Goal: Find specific page/section: Find specific page/section

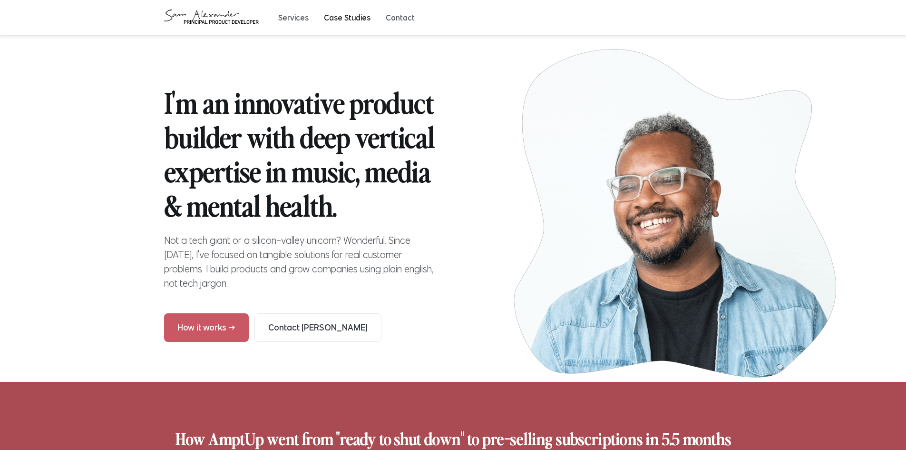
click at [333, 20] on button "Case Studies" at bounding box center [347, 18] width 47 height 10
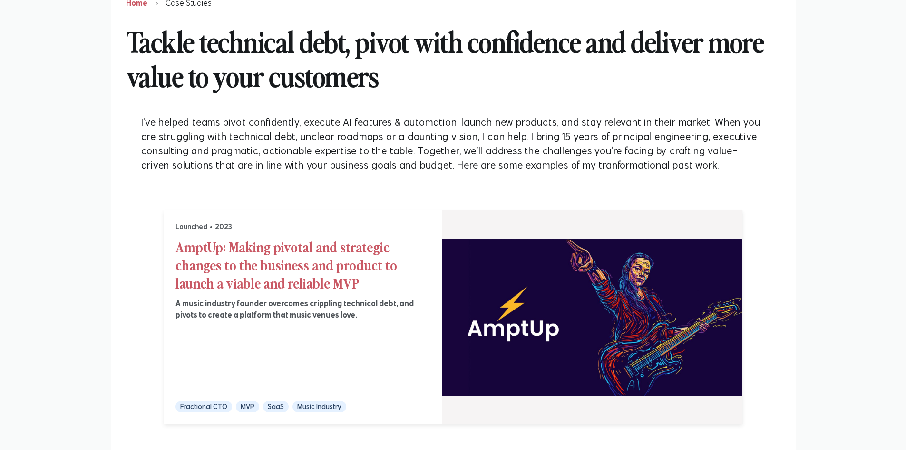
scroll to position [48, 0]
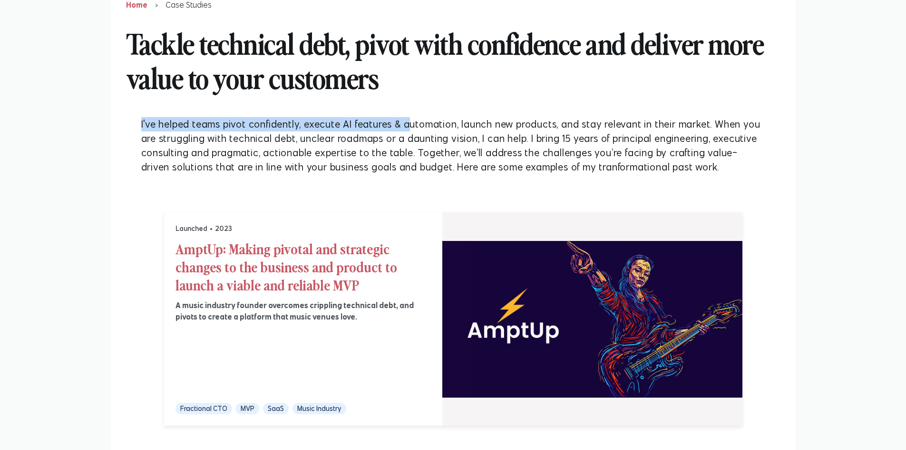
drag, startPoint x: 134, startPoint y: 123, endPoint x: 402, endPoint y: 139, distance: 268.3
click at [408, 128] on div "I've helped teams pivot confidently, execute AI features & automation, launch n…" at bounding box center [453, 145] width 655 height 72
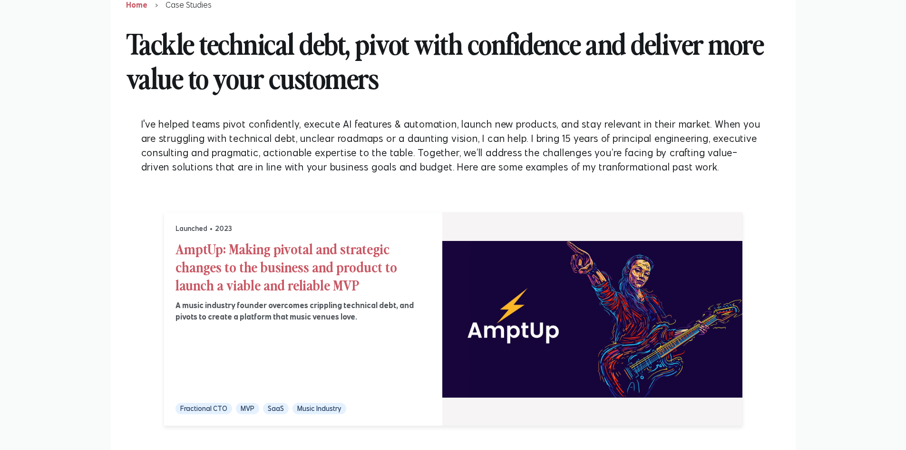
click at [358, 149] on div "I've helped teams pivot confidently, execute AI features & automation, launch n…" at bounding box center [453, 145] width 624 height 57
drag, startPoint x: 254, startPoint y: 127, endPoint x: 351, endPoint y: 124, distance: 96.6
click at [347, 122] on div "I've helped teams pivot confidently, execute AI features & automation, launch n…" at bounding box center [453, 145] width 624 height 57
click at [408, 141] on div "I've helped teams pivot confidently, execute AI features & automation, launch n…" at bounding box center [453, 145] width 624 height 57
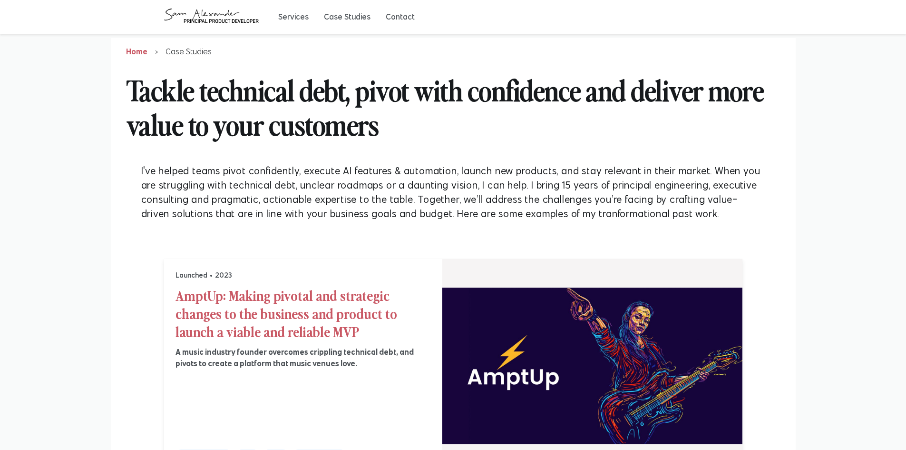
scroll to position [0, 0]
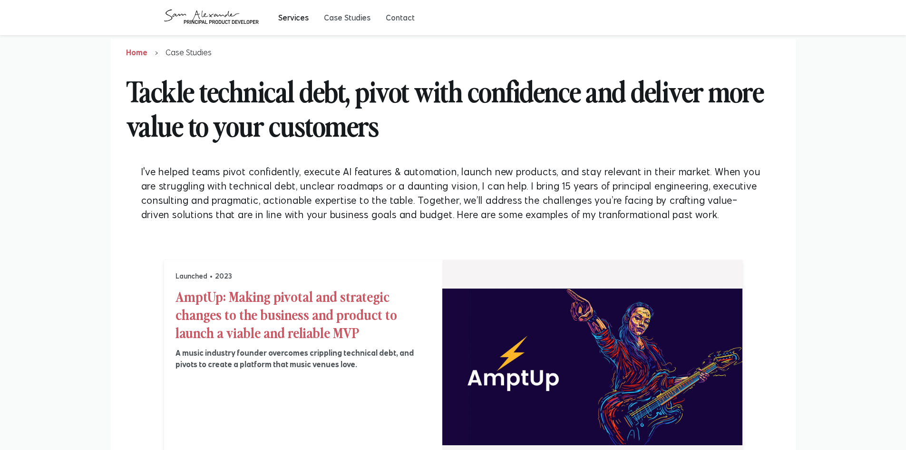
click at [287, 14] on button "Services" at bounding box center [293, 18] width 30 height 10
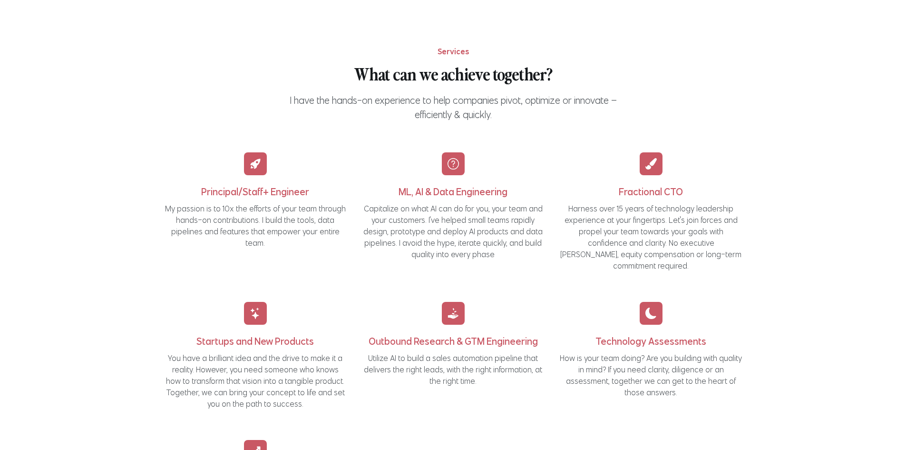
click at [287, 223] on p "My passion is to 10x the efforts of your team through hands-on contributions. I…" at bounding box center [255, 226] width 183 height 46
click at [225, 210] on p "My passion is to 10x the efforts of your team through hands-on contributions. I…" at bounding box center [255, 226] width 183 height 46
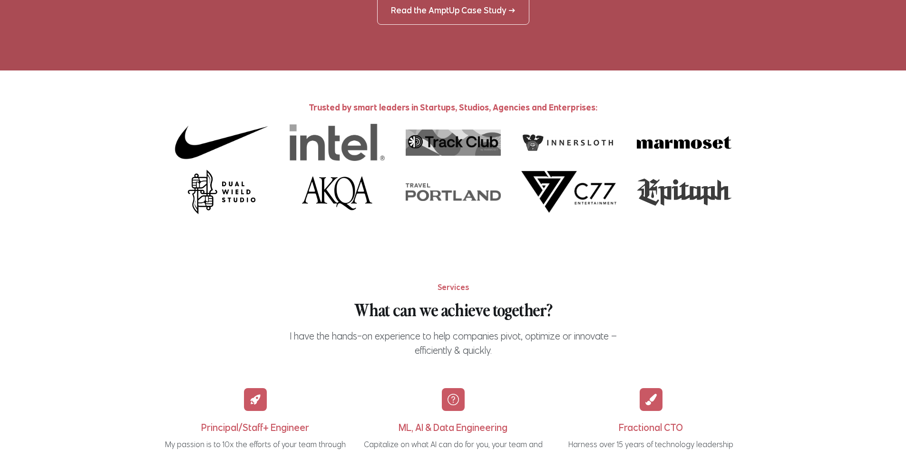
scroll to position [517, 0]
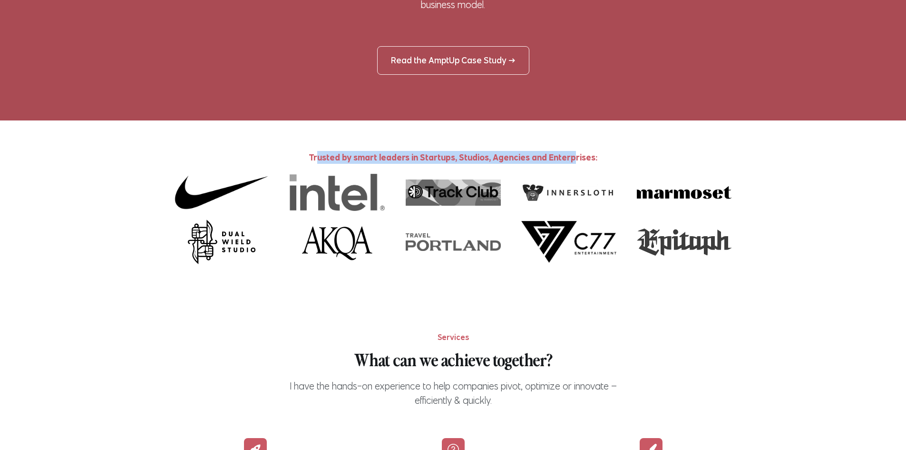
drag, startPoint x: 323, startPoint y: 157, endPoint x: 599, endPoint y: 160, distance: 276.5
click at [575, 159] on p "Trusted by smart leaders in Startups, Studios, Agencies and Enterprises:" at bounding box center [453, 157] width 579 height 13
click at [604, 161] on p "Trusted by smart leaders in Startups, Studios, Agencies and Enterprises:" at bounding box center [453, 157] width 579 height 13
click at [541, 162] on p "Trusted by smart leaders in Startups, Studios, Agencies and Enterprises:" at bounding box center [453, 157] width 579 height 13
click at [617, 161] on p "Trusted by smart leaders in Startups, Studios, Agencies and Enterprises:" at bounding box center [453, 157] width 579 height 13
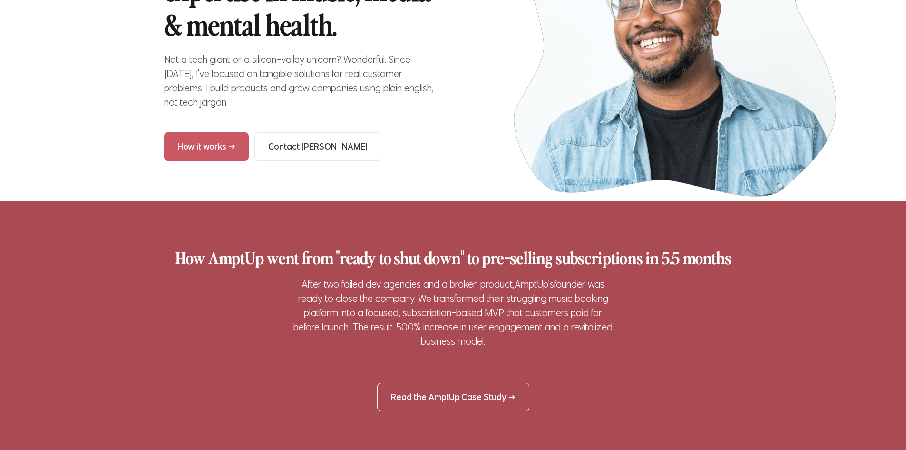
scroll to position [184, 0]
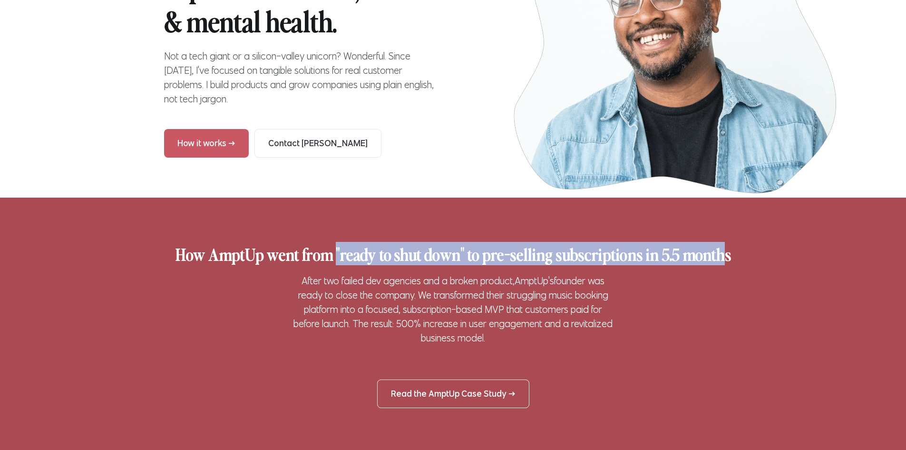
drag, startPoint x: 340, startPoint y: 256, endPoint x: 718, endPoint y: 266, distance: 378.4
click at [718, 266] on div "How AmptUp went from "ready to shut down" to pre-selling subscriptions in 5.5 m…" at bounding box center [453, 301] width 579 height 117
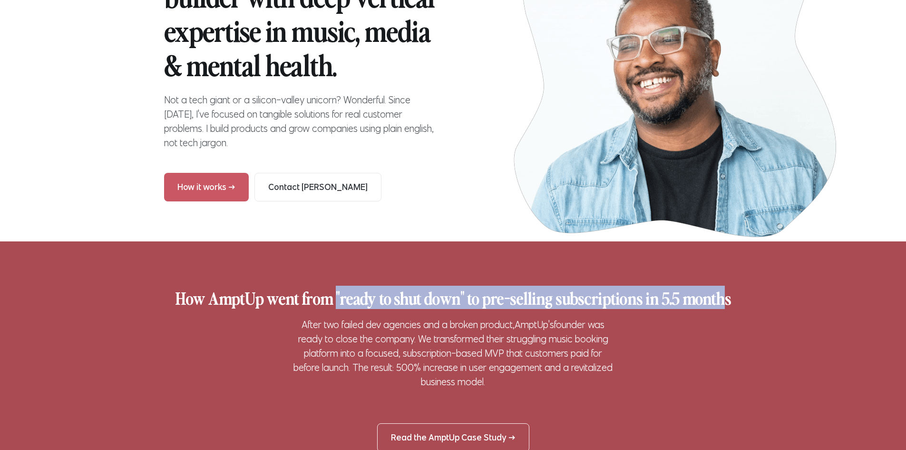
scroll to position [137, 0]
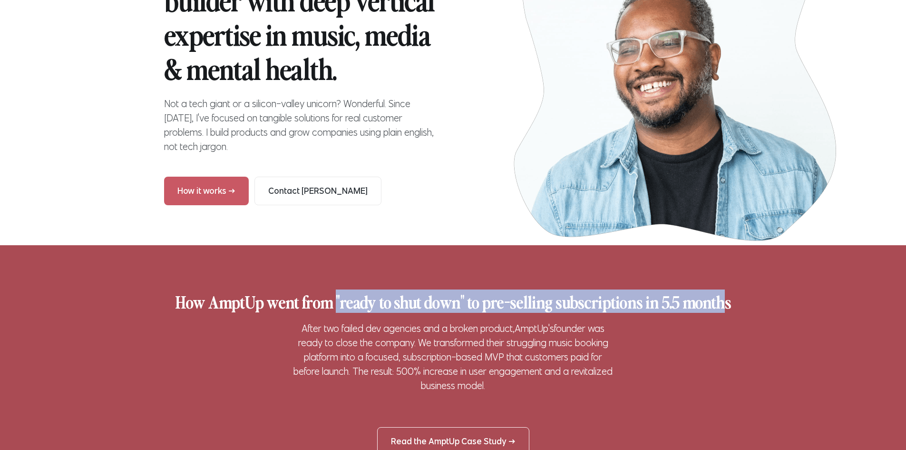
click at [597, 314] on div "How AmptUp went from "ready to shut down" to pre-selling subscriptions in 5.5 m…" at bounding box center [453, 349] width 579 height 117
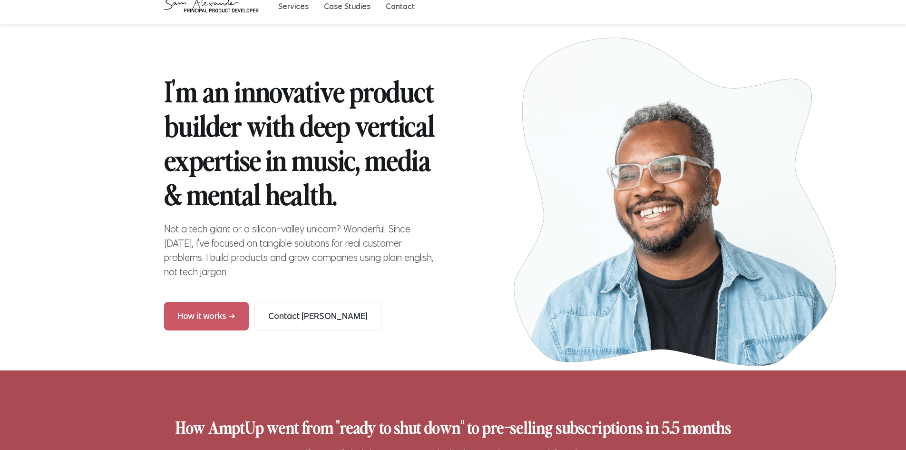
scroll to position [0, 0]
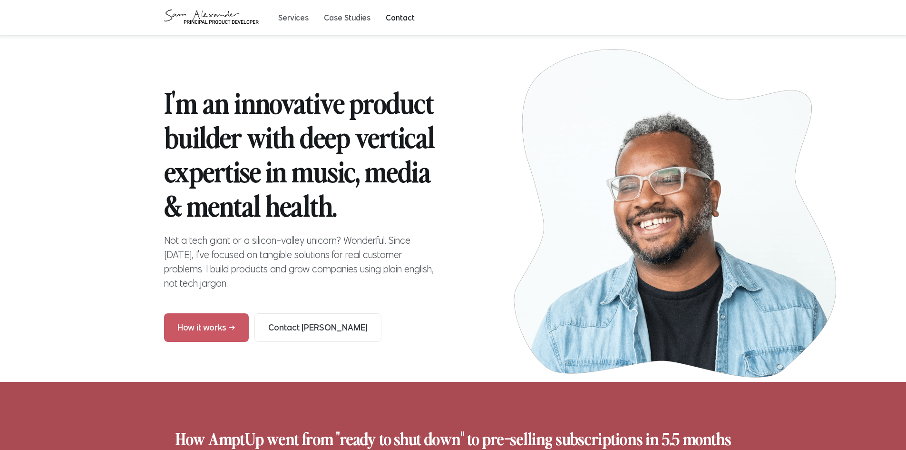
click at [391, 20] on button "Contact" at bounding box center [400, 18] width 29 height 10
